Goal: Task Accomplishment & Management: Manage account settings

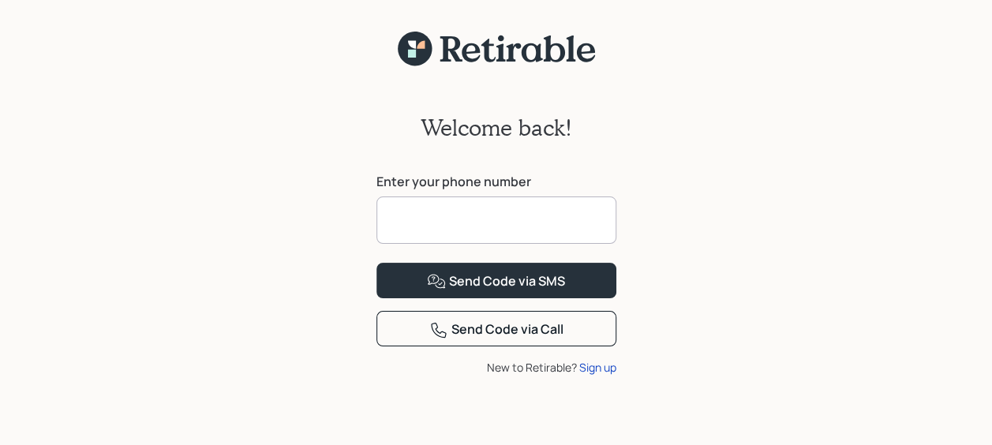
click at [418, 221] on input at bounding box center [496, 220] width 240 height 47
type input "**********"
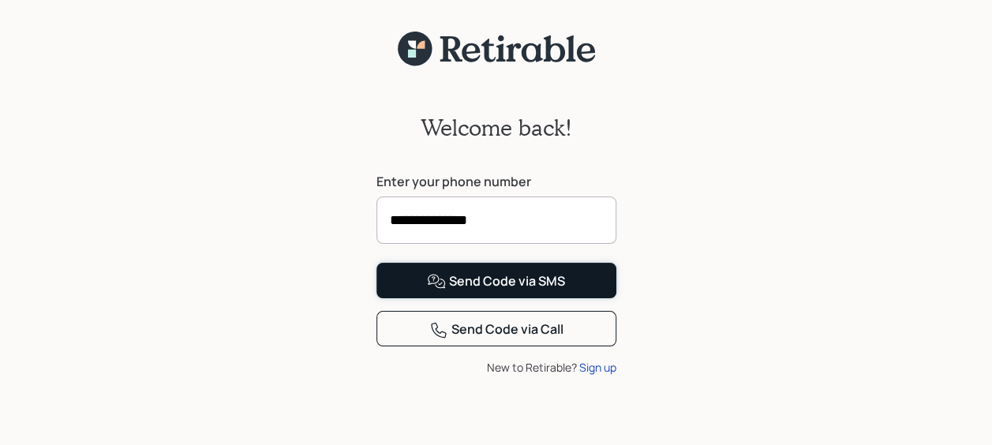
click at [571, 298] on button "Send Code via SMS" at bounding box center [496, 281] width 240 height 36
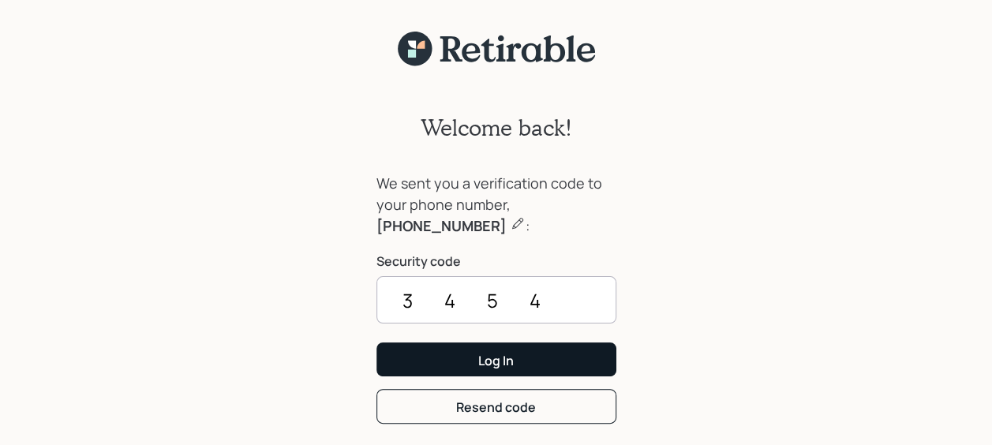
type input "3454"
click at [557, 350] on button "Log In" at bounding box center [496, 360] width 240 height 34
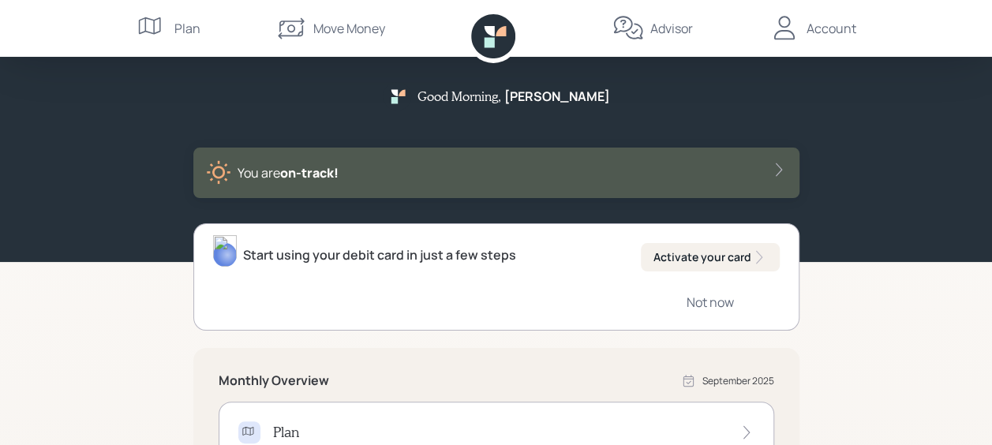
click at [844, 28] on div "Account" at bounding box center [832, 28] width 50 height 19
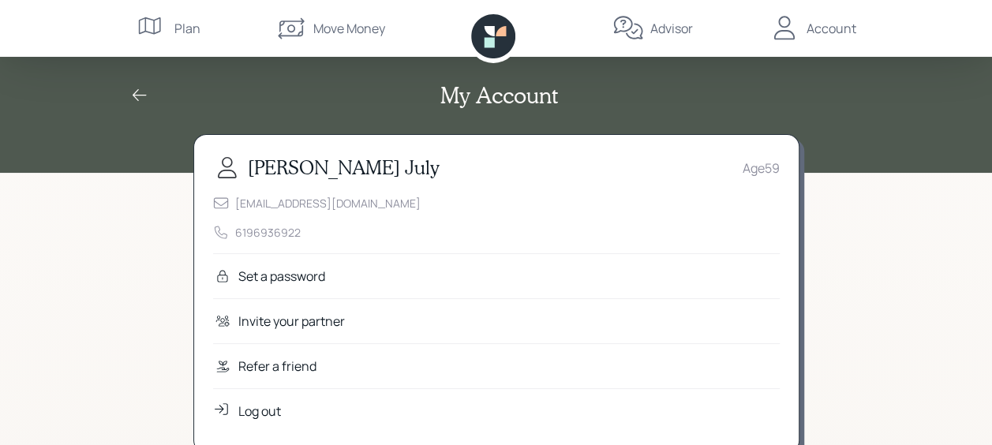
click at [127, 92] on div "My Account" at bounding box center [497, 95] width 758 height 27
click at [137, 92] on icon at bounding box center [139, 95] width 19 height 19
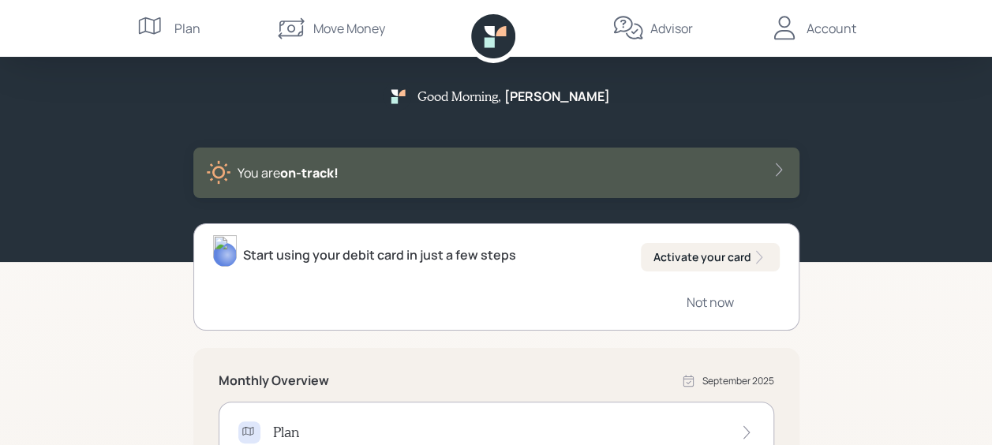
click at [778, 167] on icon at bounding box center [778, 169] width 6 height 13
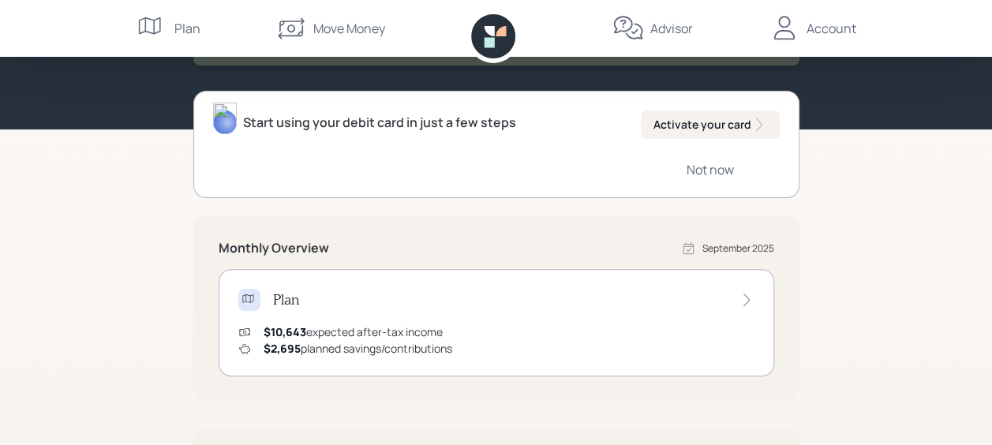
scroll to position [237, 0]
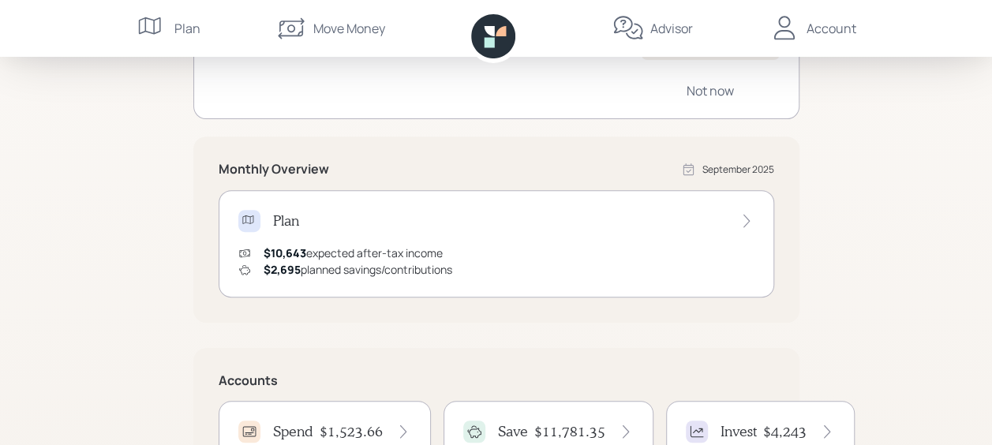
click at [747, 216] on icon at bounding box center [747, 221] width 16 height 16
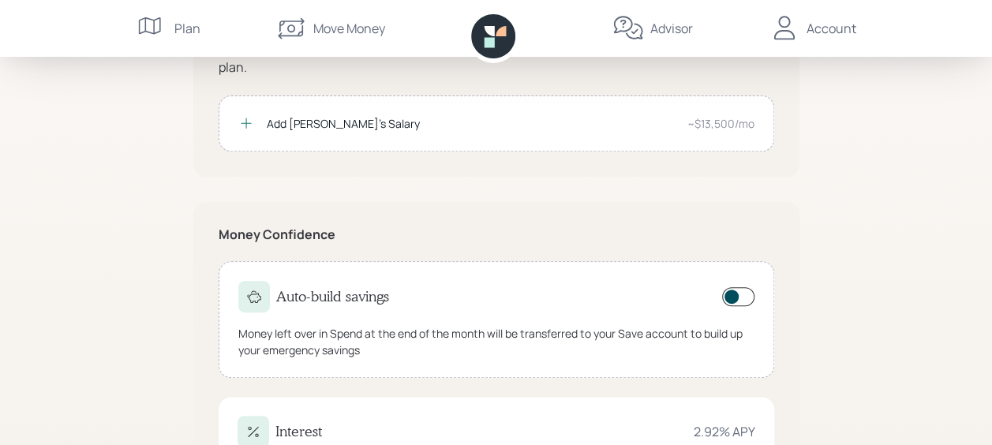
scroll to position [316, 0]
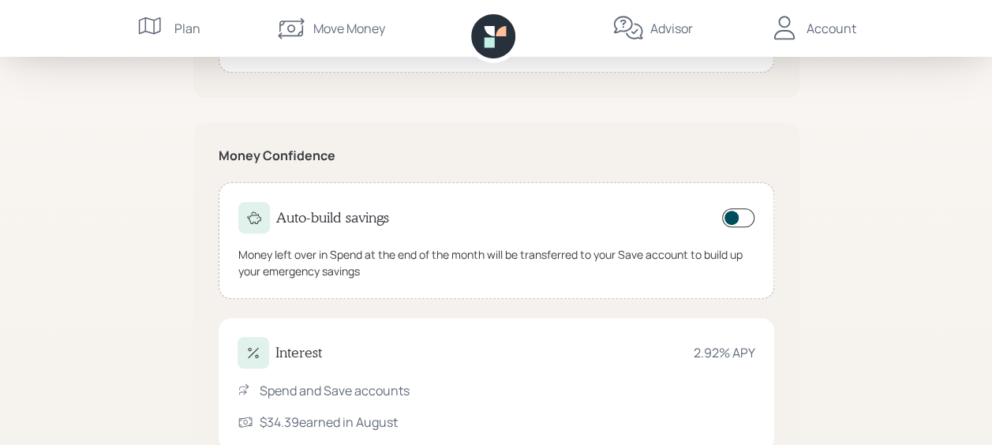
click at [737, 218] on span at bounding box center [738, 217] width 32 height 19
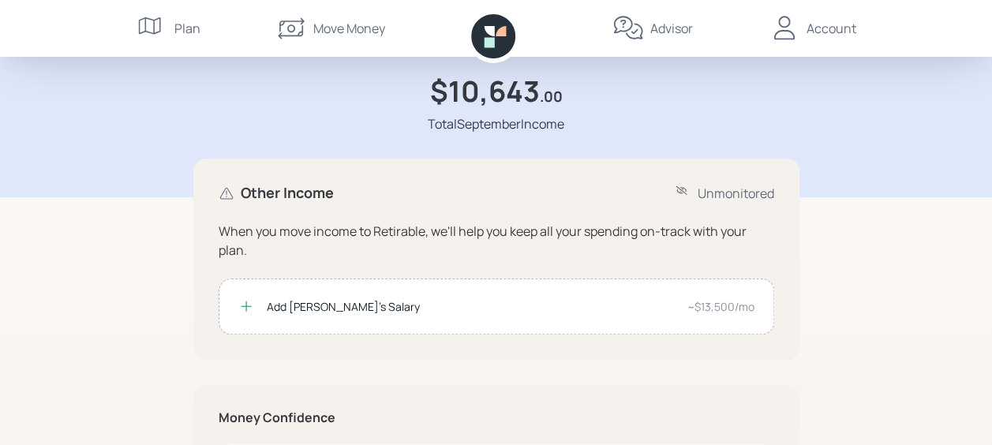
scroll to position [0, 0]
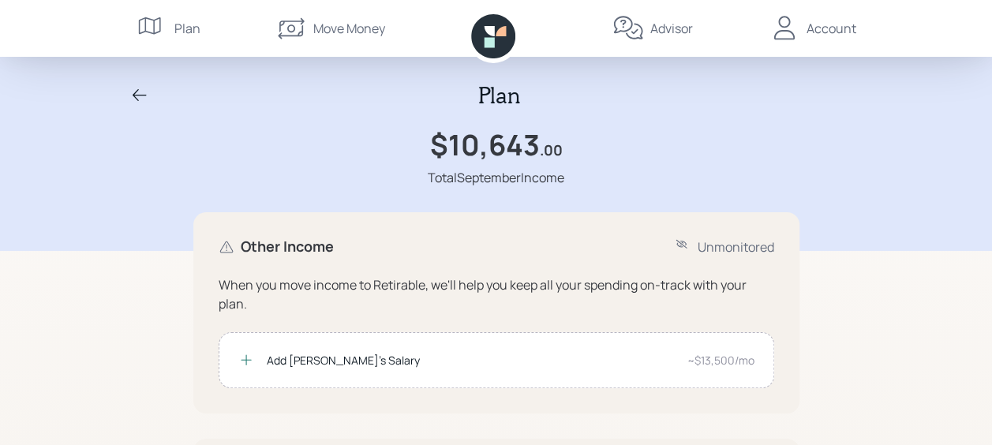
click at [138, 92] on icon at bounding box center [139, 95] width 19 height 19
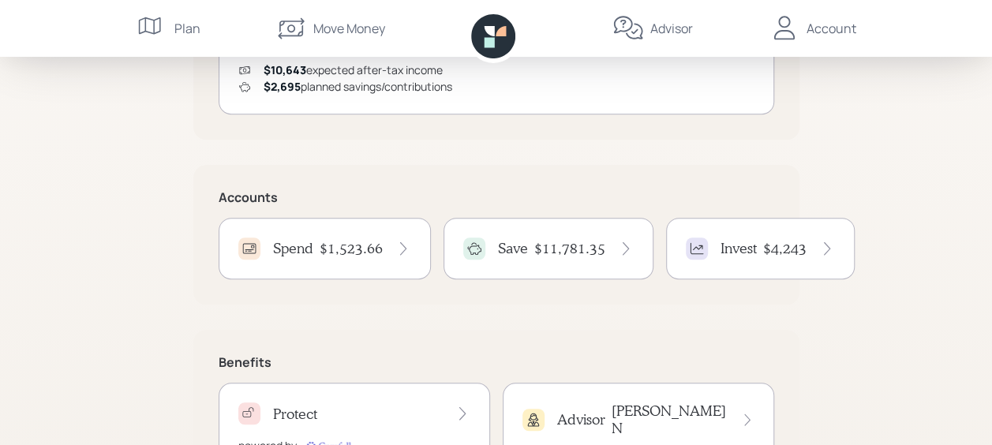
scroll to position [472, 0]
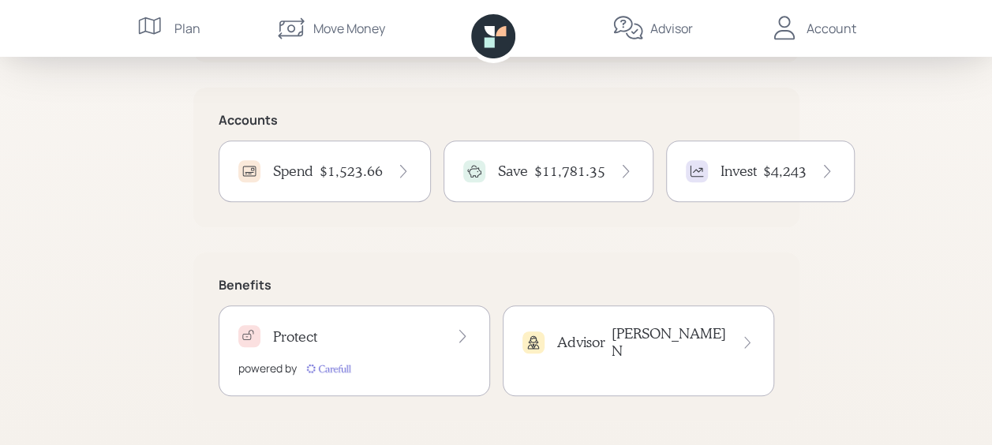
click at [406, 169] on icon at bounding box center [403, 171] width 16 height 16
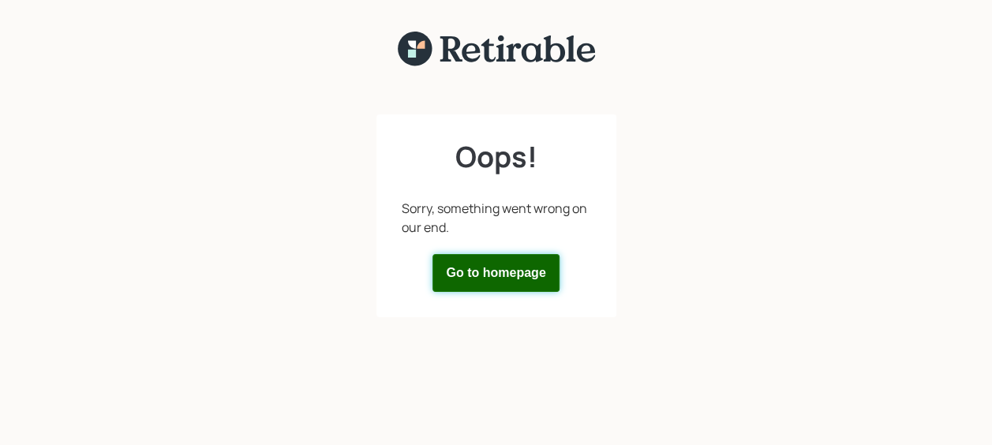
click at [480, 271] on button "Go to homepage" at bounding box center [495, 273] width 126 height 38
click at [491, 264] on button "Go to homepage" at bounding box center [495, 273] width 126 height 38
